Goal: Information Seeking & Learning: Learn about a topic

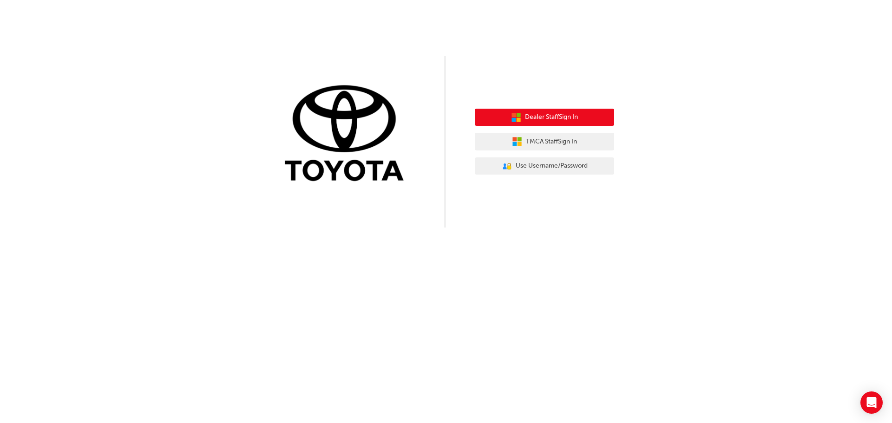
click at [563, 117] on span "Dealer Staff Sign In" at bounding box center [551, 117] width 53 height 11
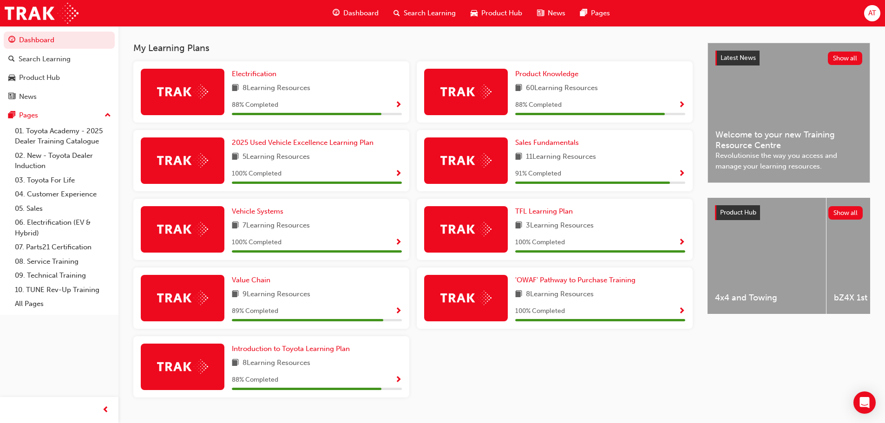
scroll to position [198, 0]
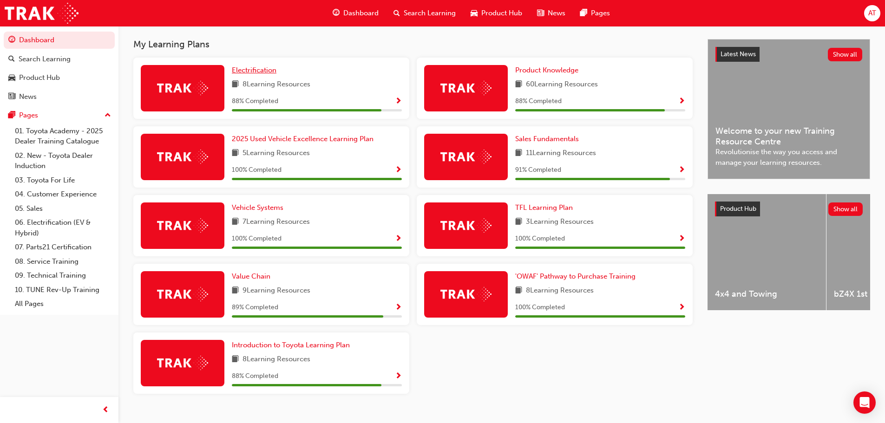
click at [266, 73] on span "Electrification" at bounding box center [254, 70] width 45 height 8
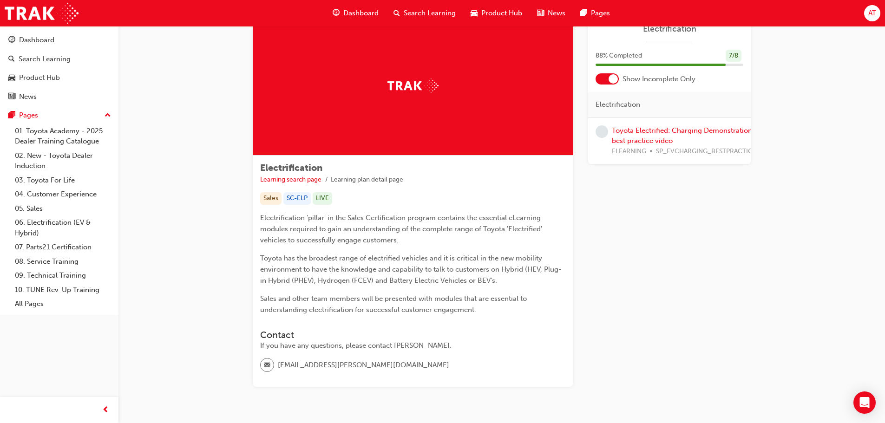
scroll to position [64, 0]
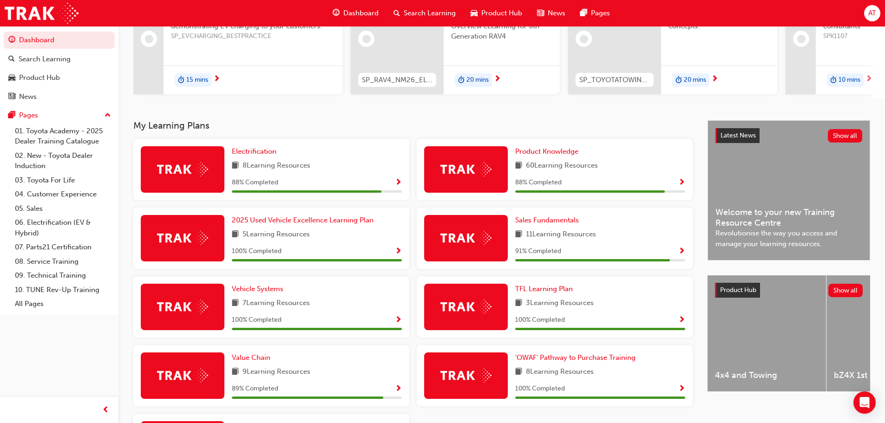
scroll to position [151, 0]
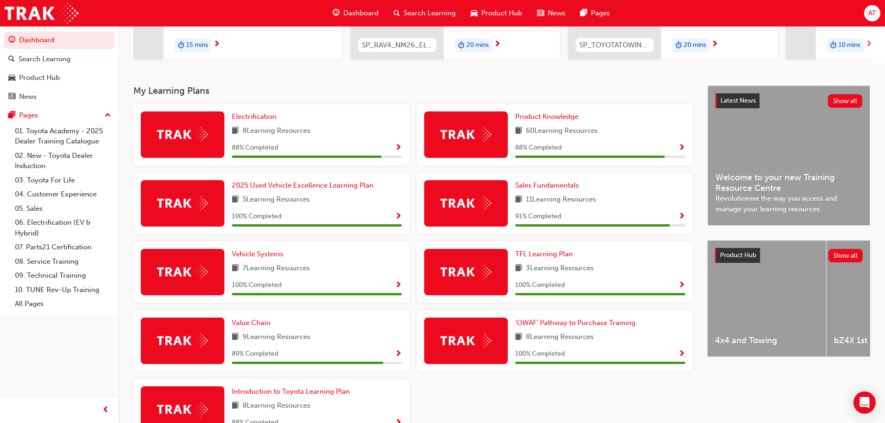
click at [683, 149] on span "Show Progress" at bounding box center [682, 148] width 7 height 8
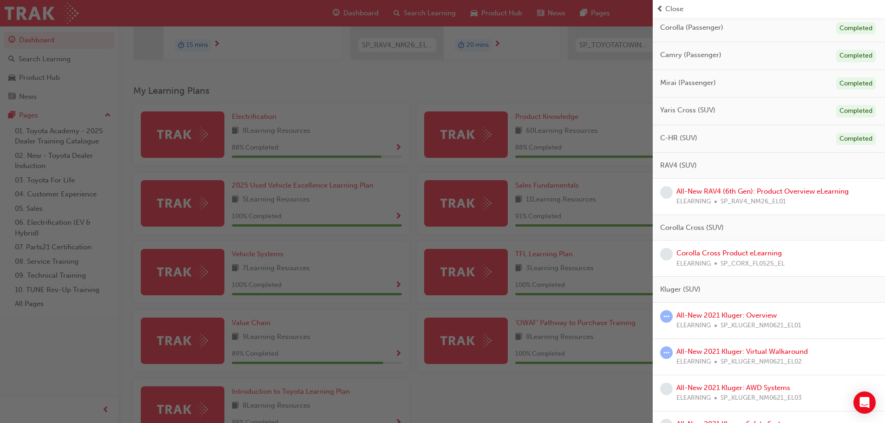
scroll to position [116, 0]
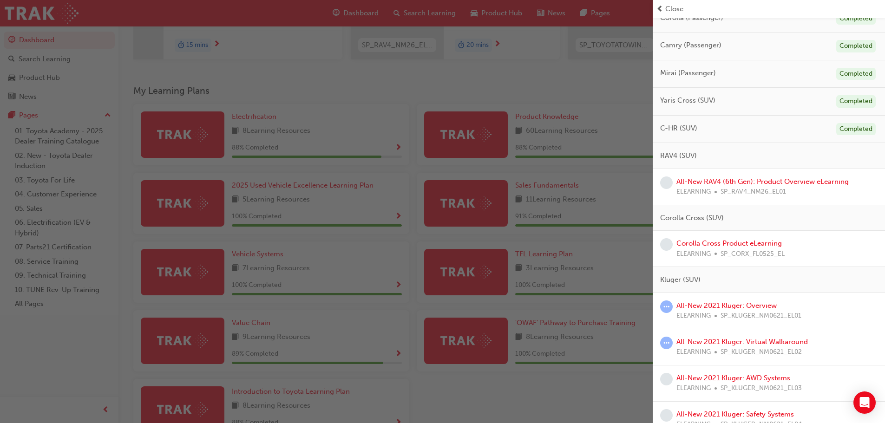
click at [353, 80] on div "button" at bounding box center [326, 211] width 653 height 423
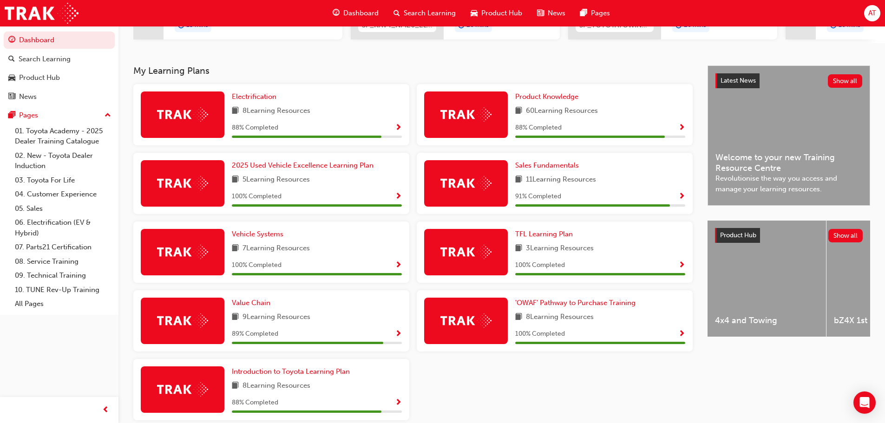
scroll to position [218, 0]
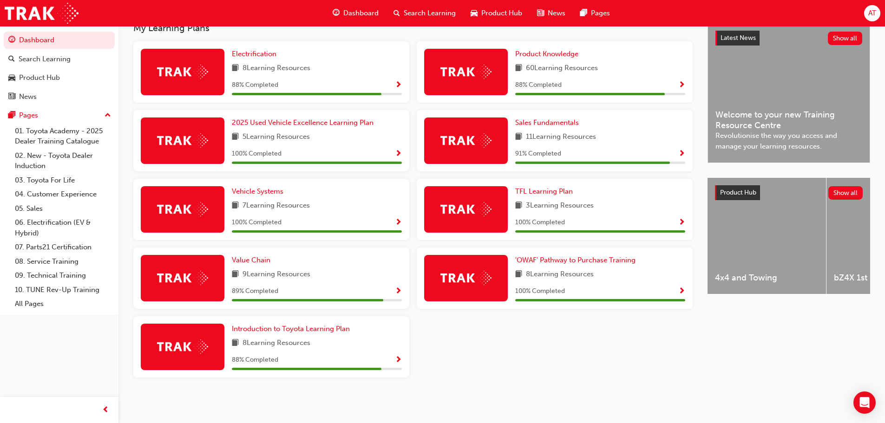
click at [685, 151] on span "Show Progress" at bounding box center [682, 154] width 7 height 8
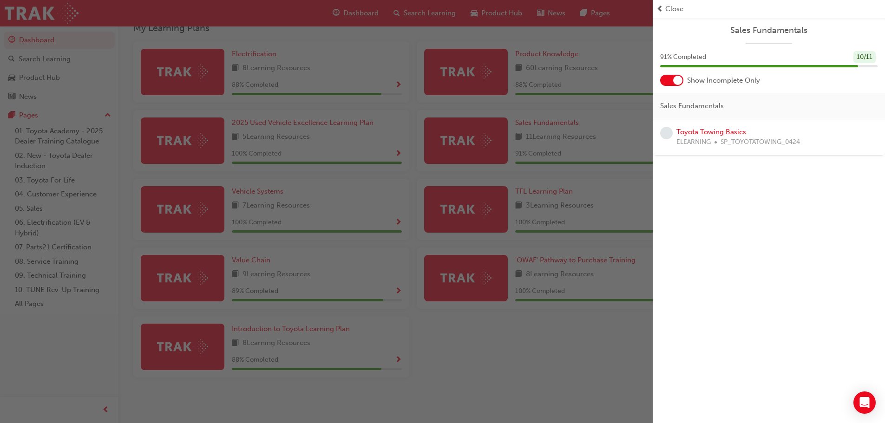
click at [679, 12] on span "Close" at bounding box center [675, 9] width 18 height 11
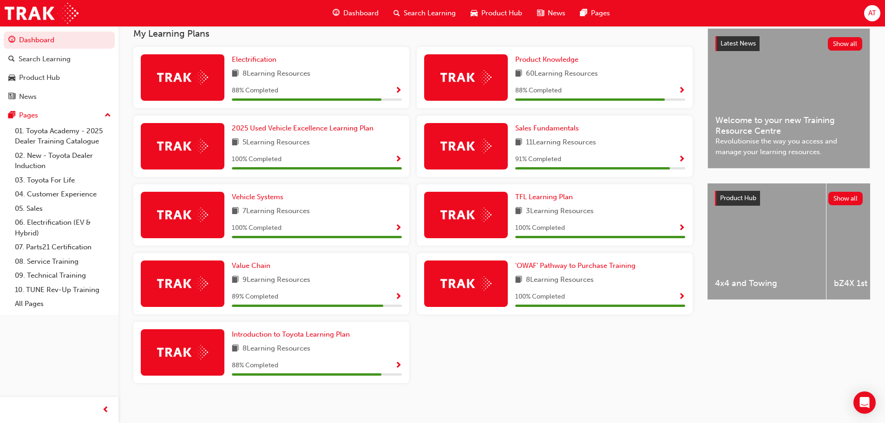
scroll to position [206, 0]
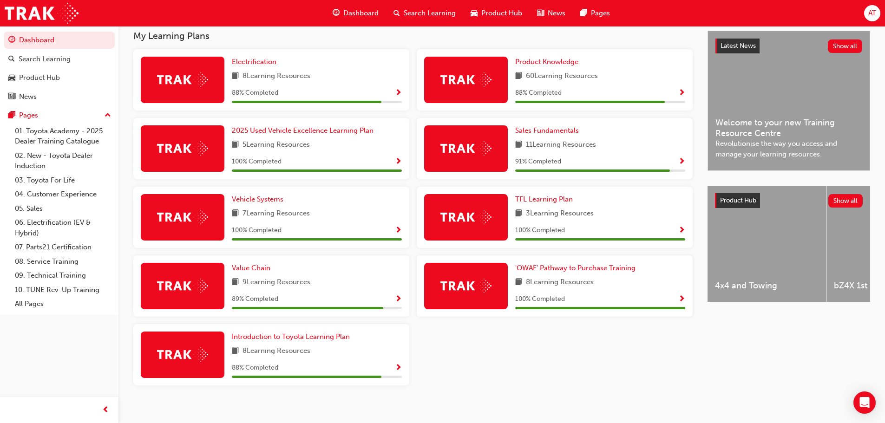
click at [681, 97] on span "Show Progress" at bounding box center [682, 93] width 7 height 8
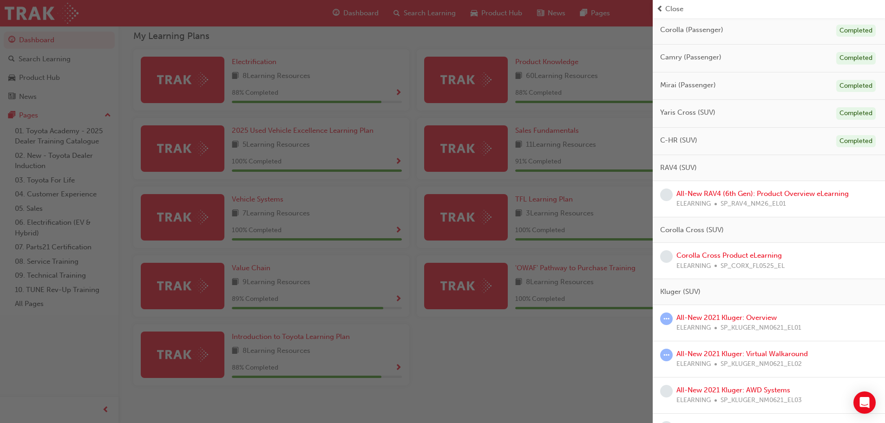
scroll to position [105, 0]
click at [669, 195] on span "learningRecordVerb_NONE-icon" at bounding box center [666, 194] width 13 height 13
click at [688, 191] on link "All-New RAV4 (6th Gen): Product Overview eLearning" at bounding box center [763, 193] width 172 height 8
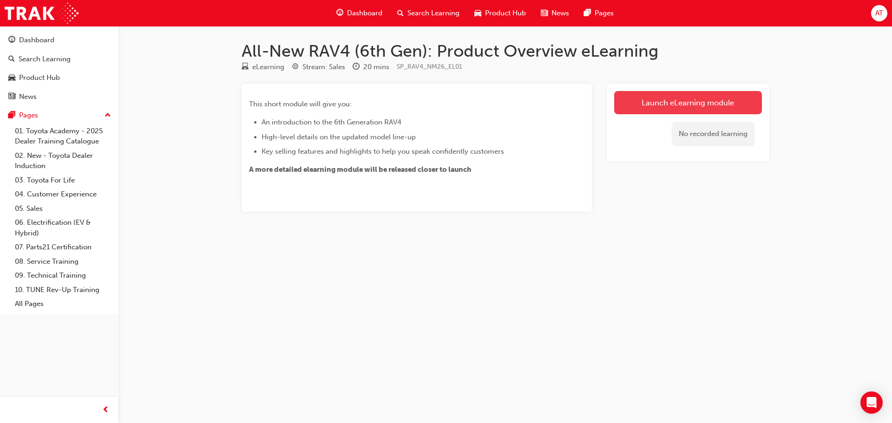
click at [674, 112] on link "Launch eLearning module" at bounding box center [688, 102] width 148 height 23
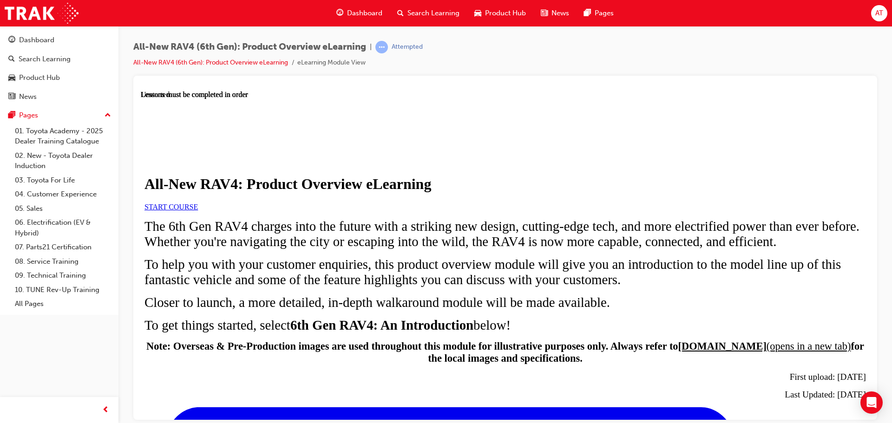
click at [198, 211] on span "START COURSE" at bounding box center [171, 207] width 53 height 8
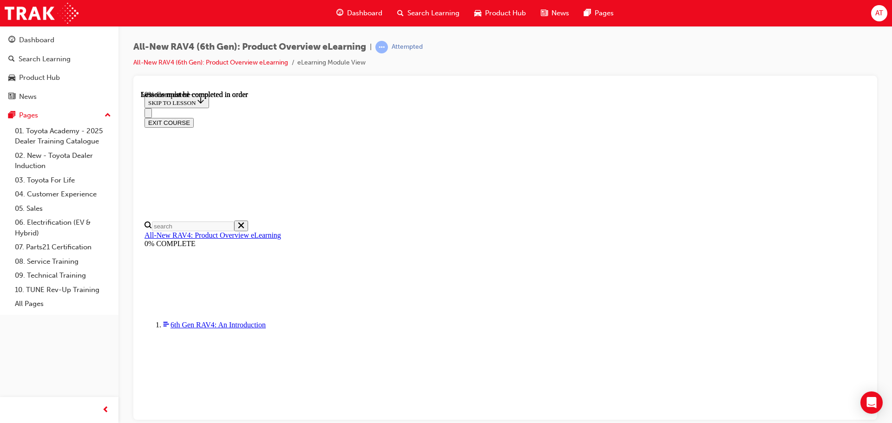
scroll to position [954, 0]
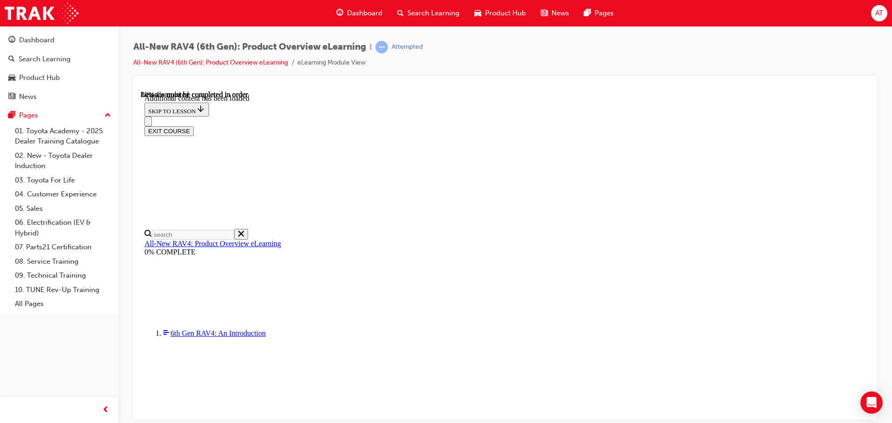
drag, startPoint x: 807, startPoint y: 360, endPoint x: 802, endPoint y: 361, distance: 5.6
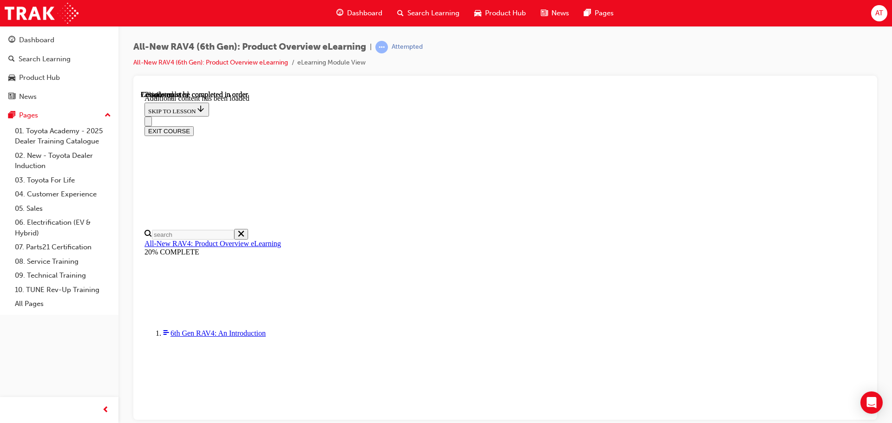
scroll to position [954, 0]
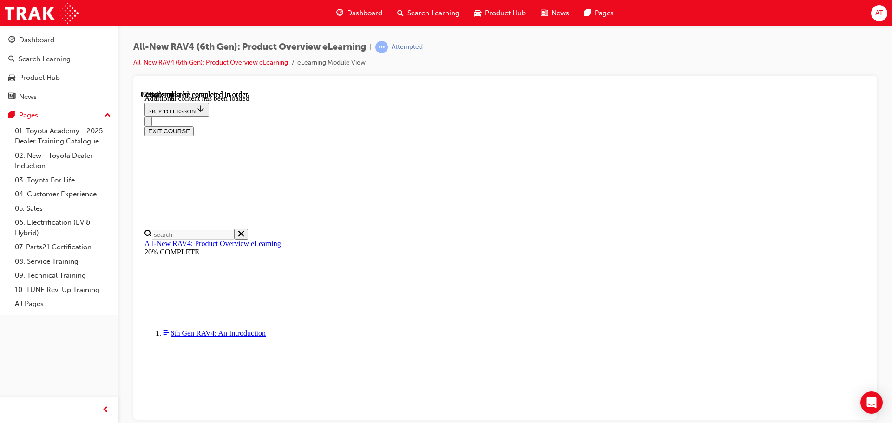
scroll to position [919, 0]
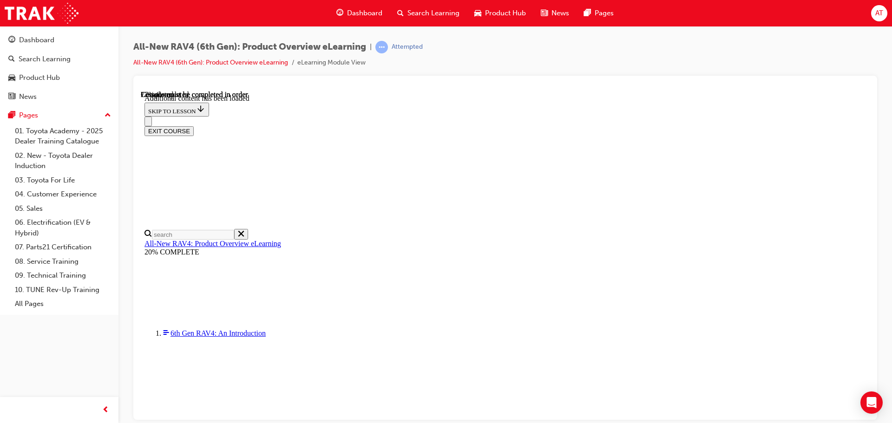
scroll to position [1233, 0]
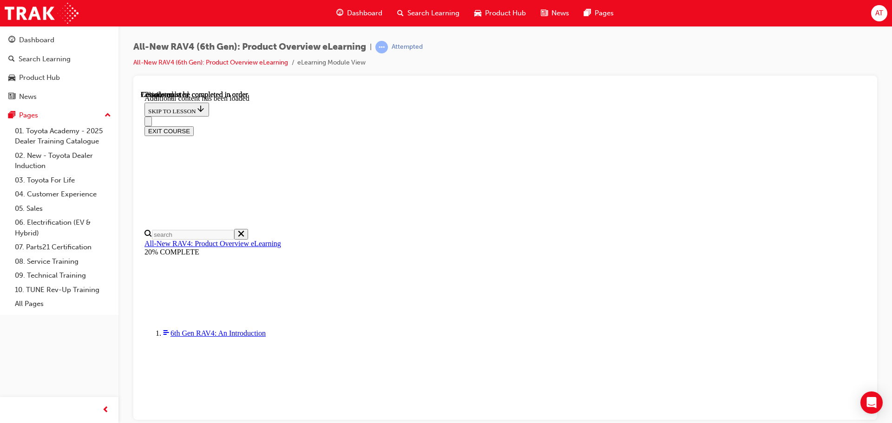
scroll to position [1297, 0]
drag, startPoint x: 523, startPoint y: 186, endPoint x: 575, endPoint y: 178, distance: 53.0
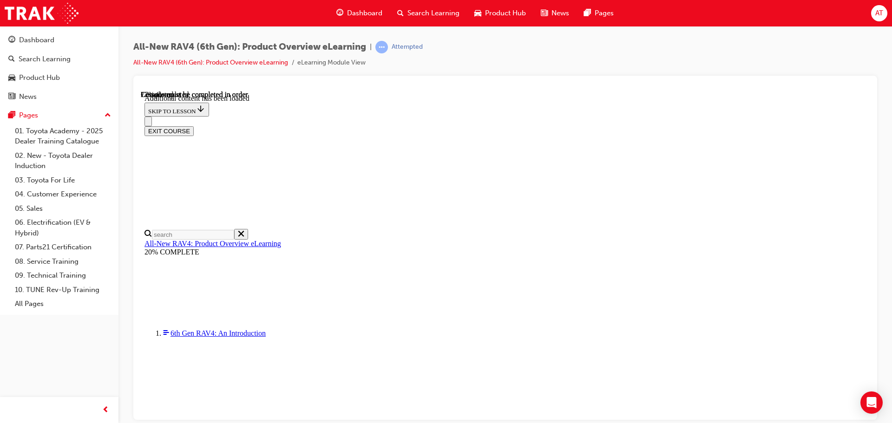
drag, startPoint x: 532, startPoint y: 186, endPoint x: 587, endPoint y: 177, distance: 55.6
drag, startPoint x: 568, startPoint y: 171, endPoint x: 604, endPoint y: 174, distance: 35.9
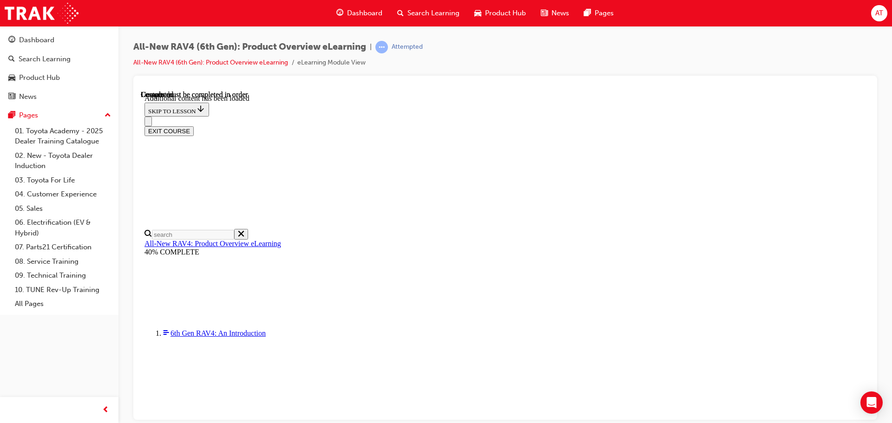
scroll to position [1708, 0]
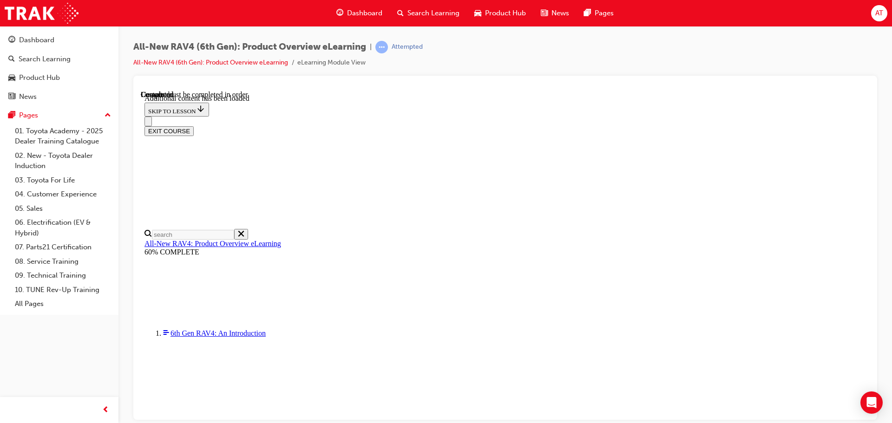
radio input "true"
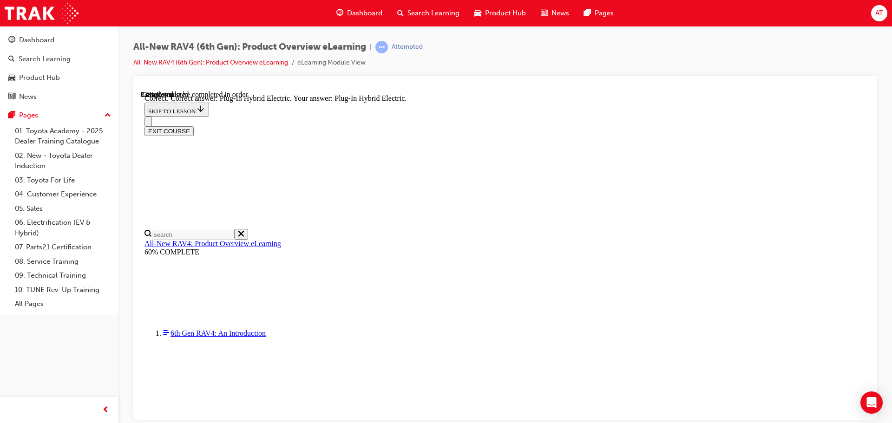
scroll to position [279, 0]
radio input "true"
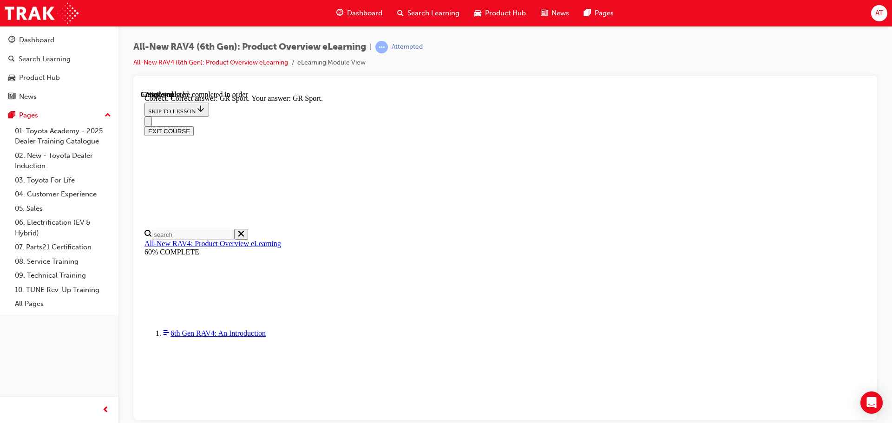
scroll to position [362, 0]
drag, startPoint x: 568, startPoint y: 379, endPoint x: 563, endPoint y: 376, distance: 6.3
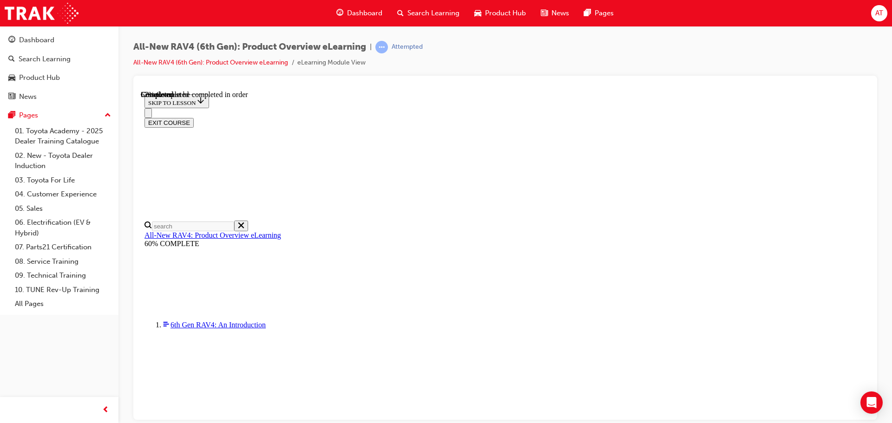
scroll to position [308, 0]
checkbox input "true"
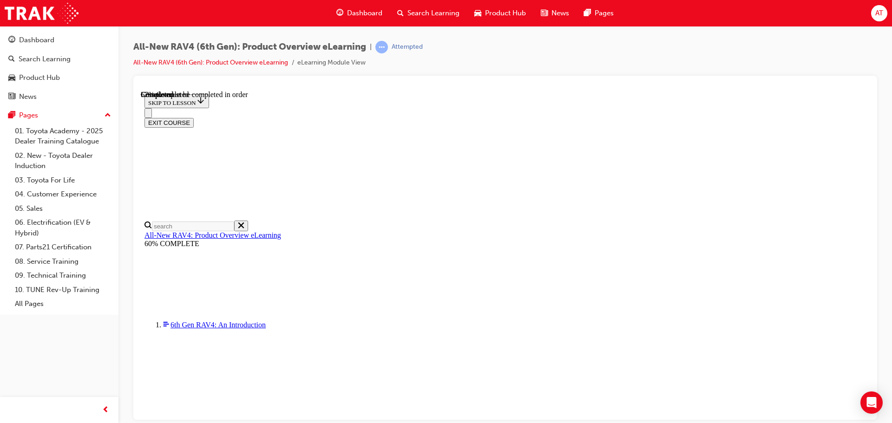
checkbox input "true"
drag, startPoint x: 551, startPoint y: 343, endPoint x: 556, endPoint y: 346, distance: 6.2
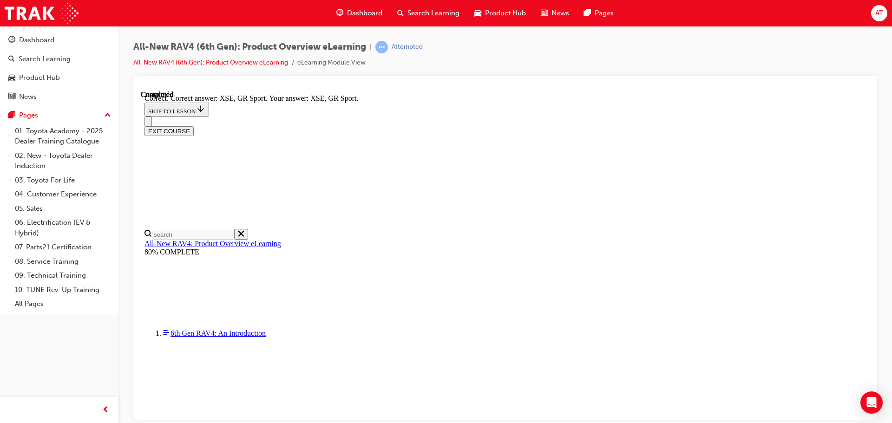
scroll to position [364, 0]
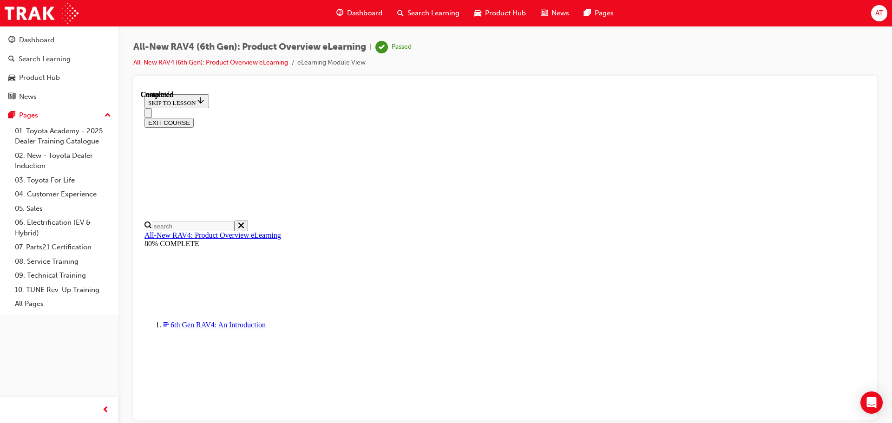
scroll to position [182, 0]
click at [194, 118] on button "EXIT COURSE" at bounding box center [169, 123] width 49 height 10
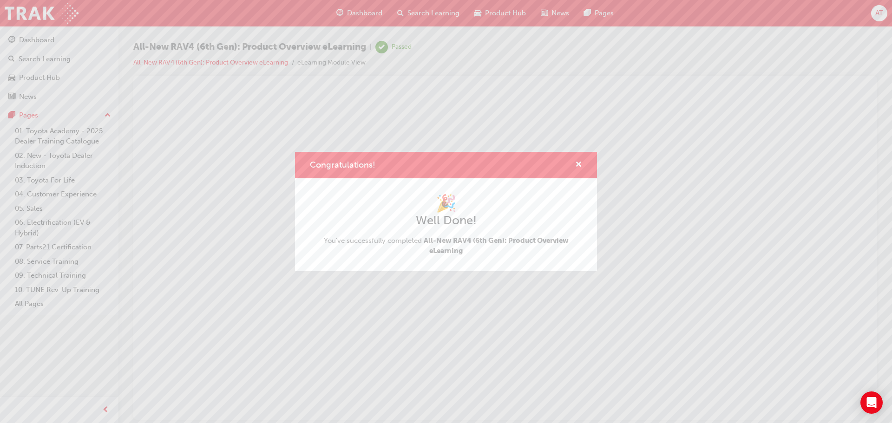
scroll to position [0, 0]
click at [586, 162] on div "Congratulations!" at bounding box center [446, 165] width 302 height 26
drag, startPoint x: 581, startPoint y: 164, endPoint x: 442, endPoint y: 73, distance: 166.3
click at [581, 164] on span "cross-icon" at bounding box center [578, 165] width 7 height 8
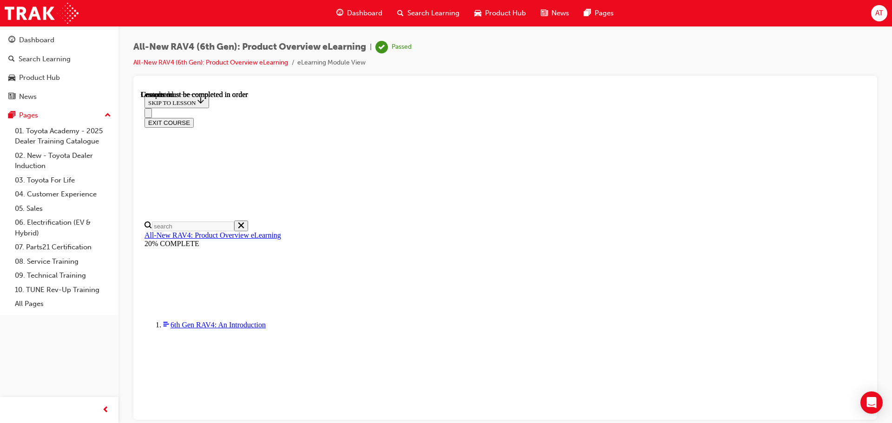
scroll to position [33, 0]
click at [194, 118] on button "EXIT COURSE" at bounding box center [169, 123] width 49 height 10
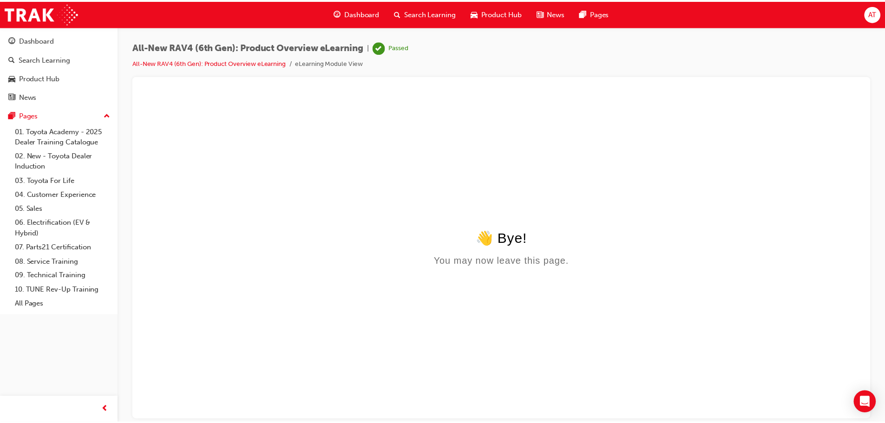
scroll to position [0, 0]
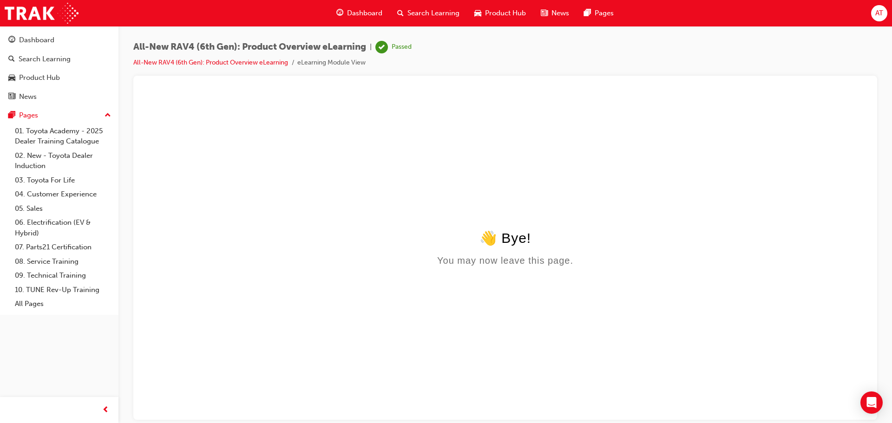
click at [429, 12] on span "Search Learning" at bounding box center [434, 13] width 52 height 11
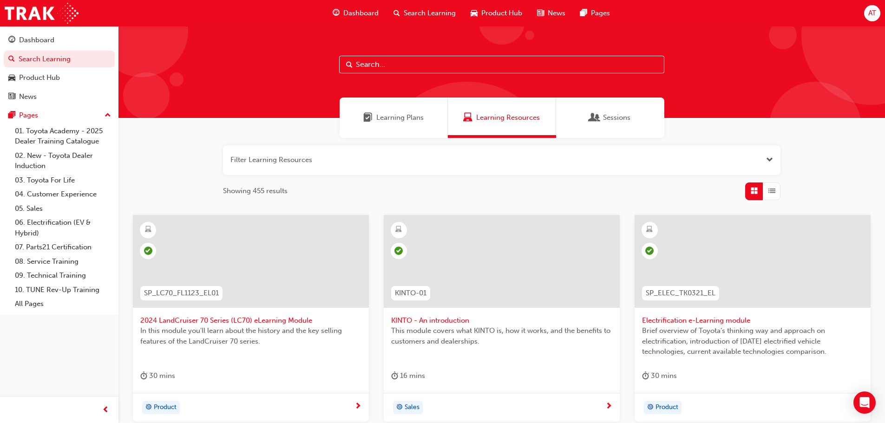
click at [396, 120] on span "Learning Plans" at bounding box center [399, 117] width 47 height 11
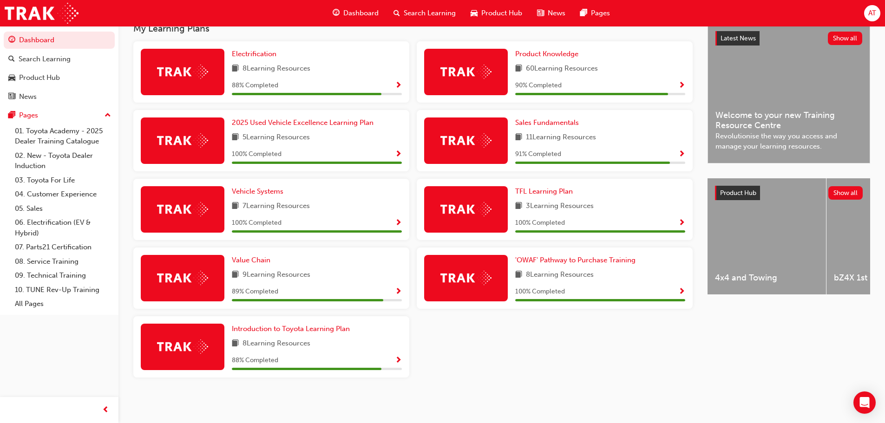
scroll to position [207, 0]
click at [679, 88] on span "Show Progress" at bounding box center [682, 86] width 7 height 8
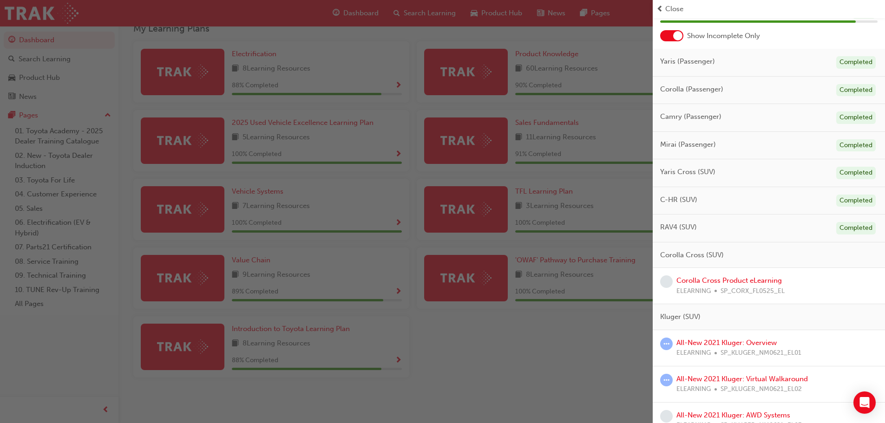
scroll to position [116, 0]
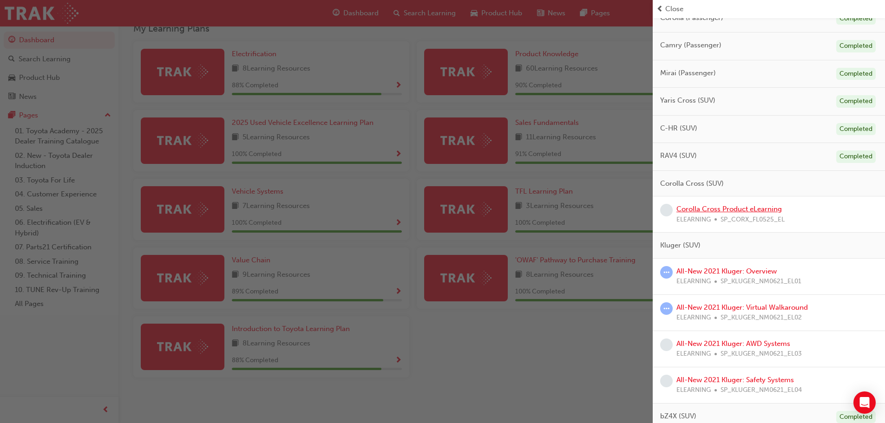
click at [684, 209] on link "Corolla Cross Product eLearning" at bounding box center [730, 209] width 106 height 8
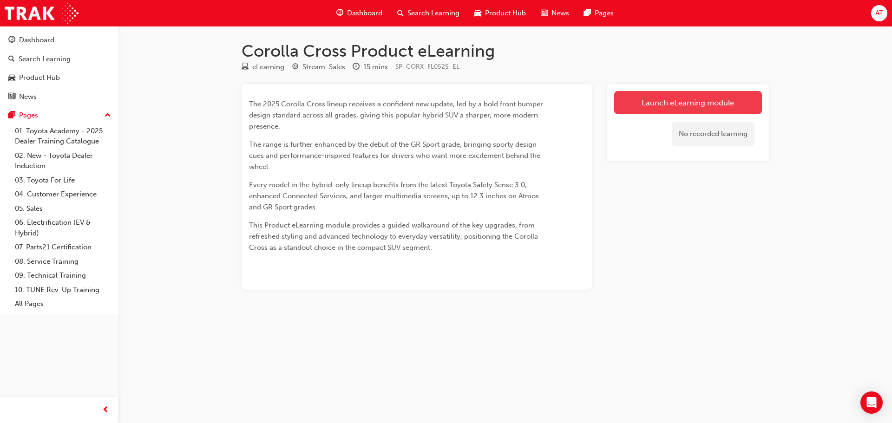
click at [647, 108] on link "Launch eLearning module" at bounding box center [688, 102] width 148 height 23
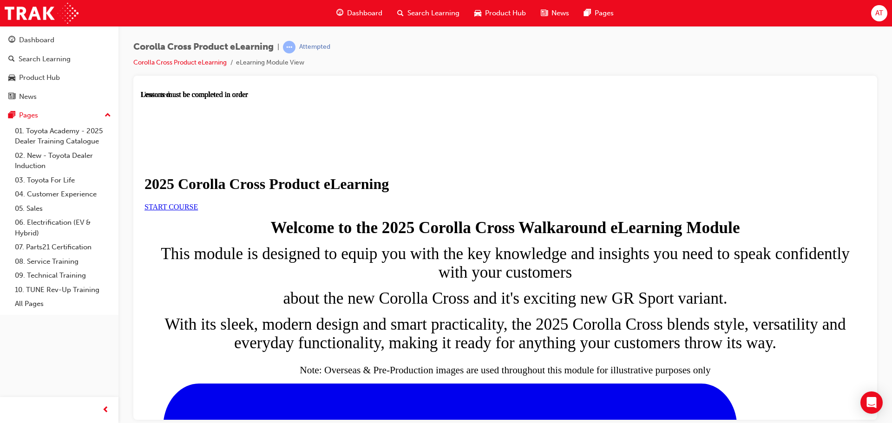
click at [198, 211] on link "START COURSE" at bounding box center [171, 207] width 53 height 8
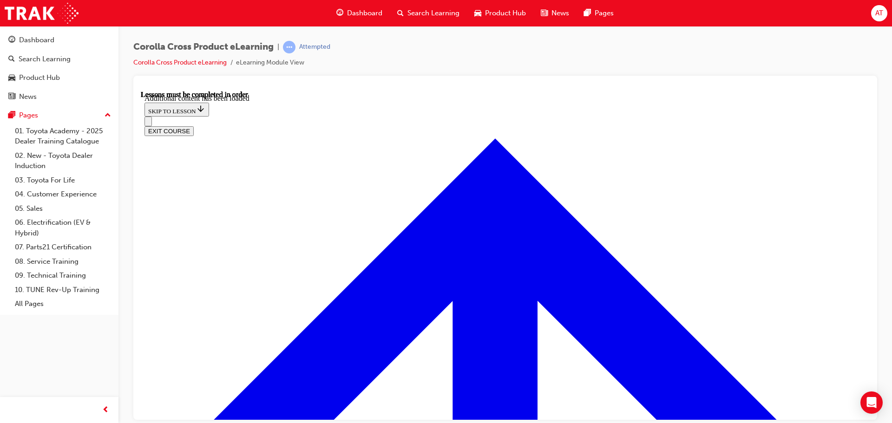
scroll to position [1564, 0]
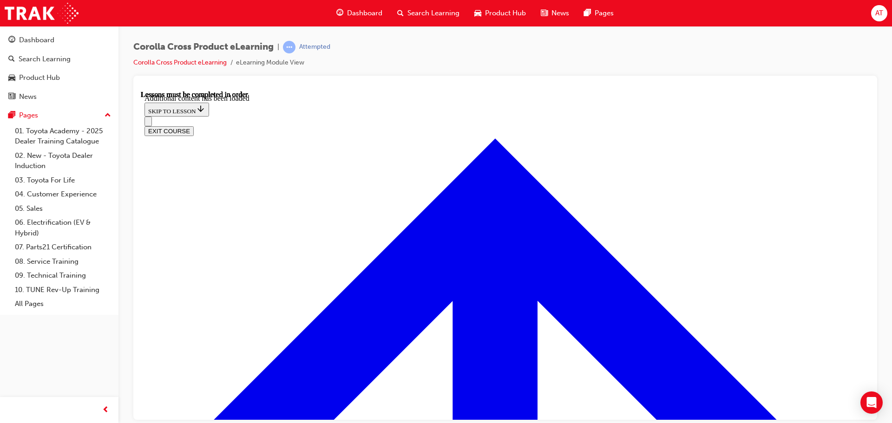
radio input "true"
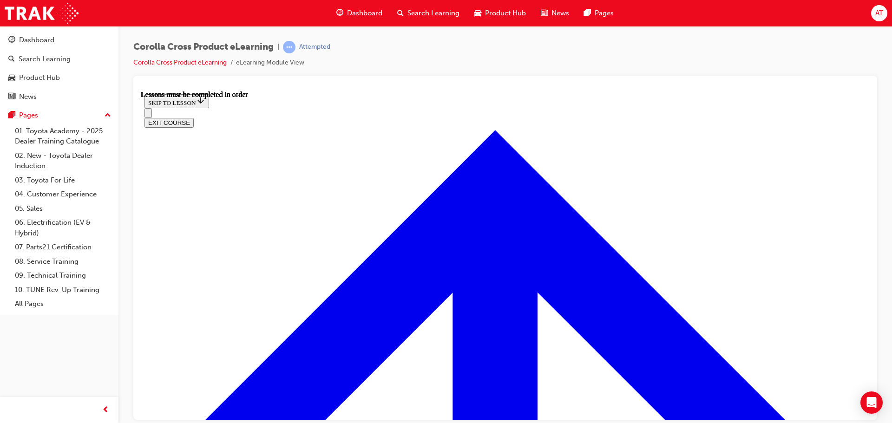
scroll to position [920, 0]
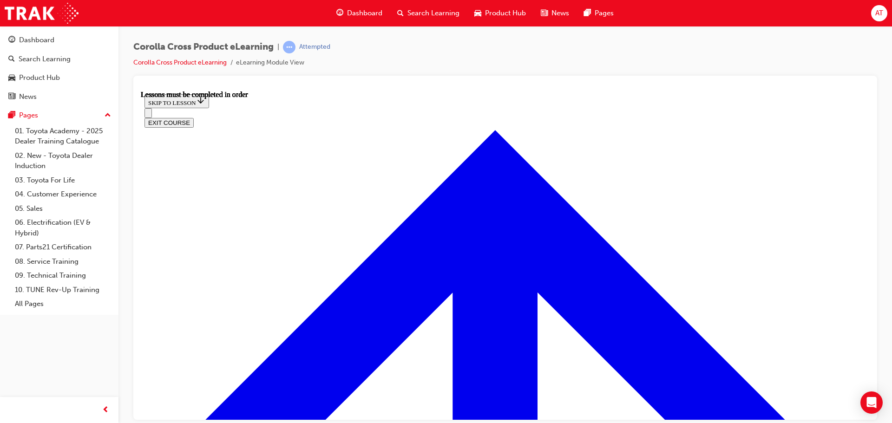
drag, startPoint x: 627, startPoint y: 350, endPoint x: 636, endPoint y: 349, distance: 8.9
drag, startPoint x: 482, startPoint y: 263, endPoint x: 490, endPoint y: 265, distance: 8.8
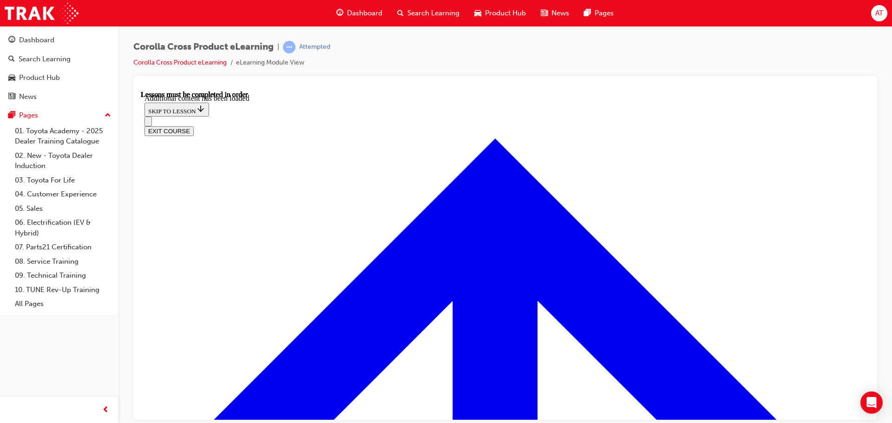
scroll to position [1346, 0]
radio input "true"
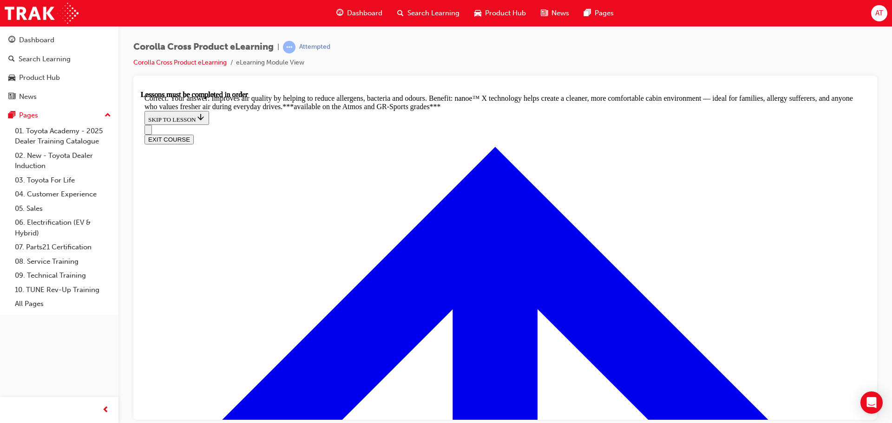
scroll to position [1904, 0]
